Goal: Information Seeking & Learning: Find specific fact

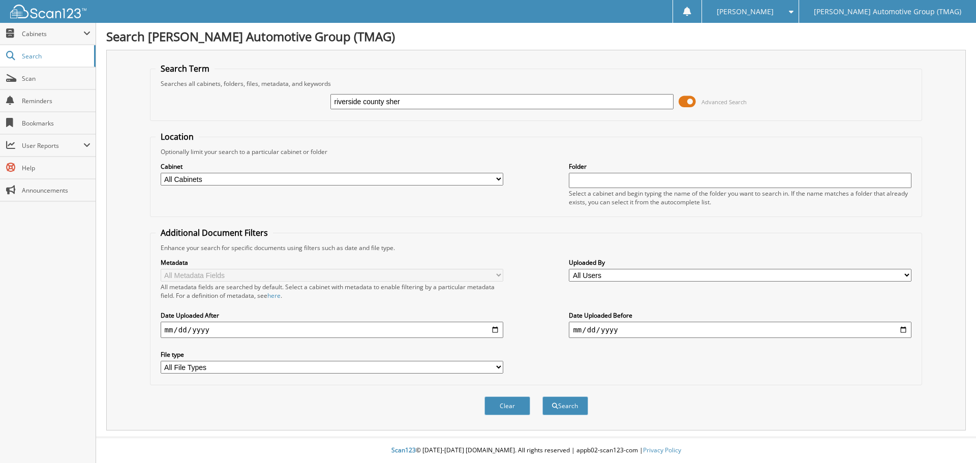
type input "riverside county sher"
click at [542, 396] on button "Search" at bounding box center [565, 405] width 46 height 19
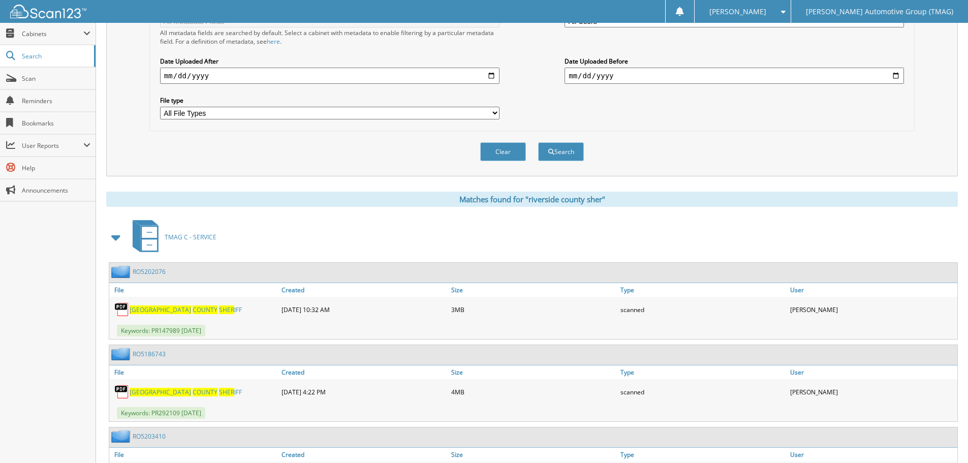
click at [115, 236] on span at bounding box center [116, 237] width 14 height 18
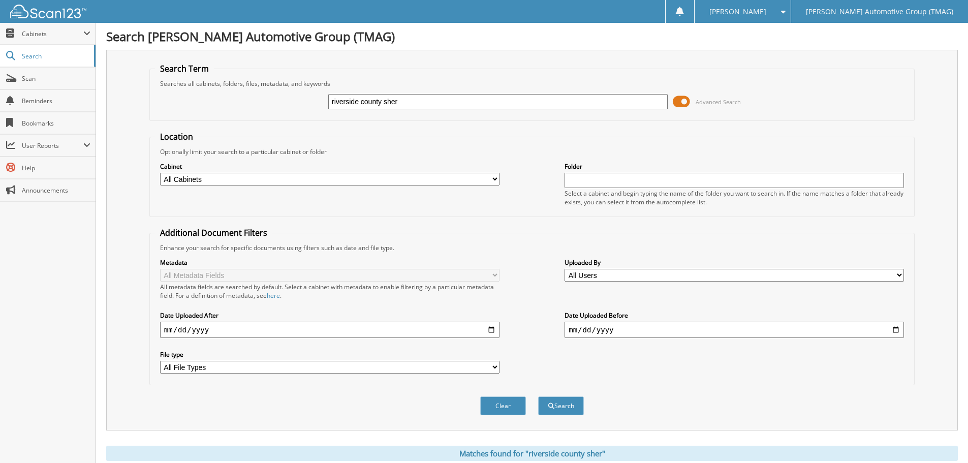
drag, startPoint x: 336, startPoint y: 92, endPoint x: 261, endPoint y: 75, distance: 76.7
click at [261, 75] on fieldset "Search Term Searches all cabinets, folders, files, metadata, and keywords [GEOG…" at bounding box center [531, 92] width 765 height 58
type input "800875"
click at [538, 396] on button "Search" at bounding box center [561, 405] width 46 height 19
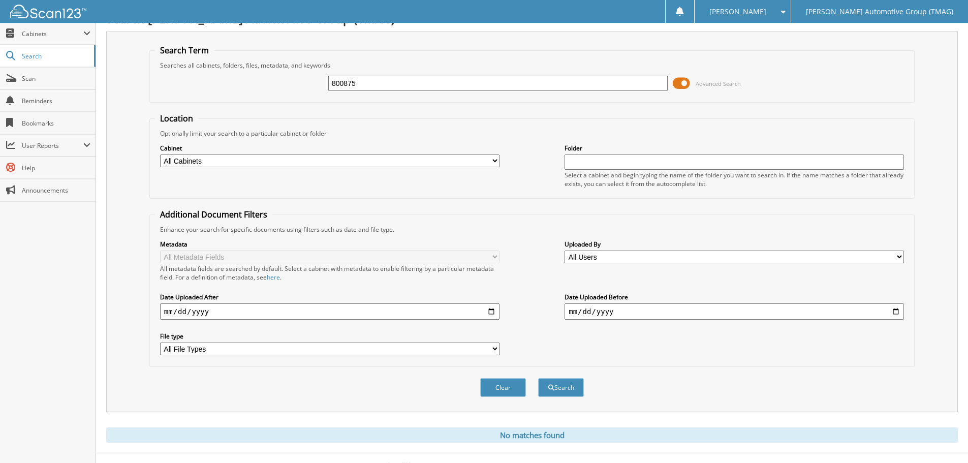
scroll to position [34, 0]
